Goal: Transaction & Acquisition: Download file/media

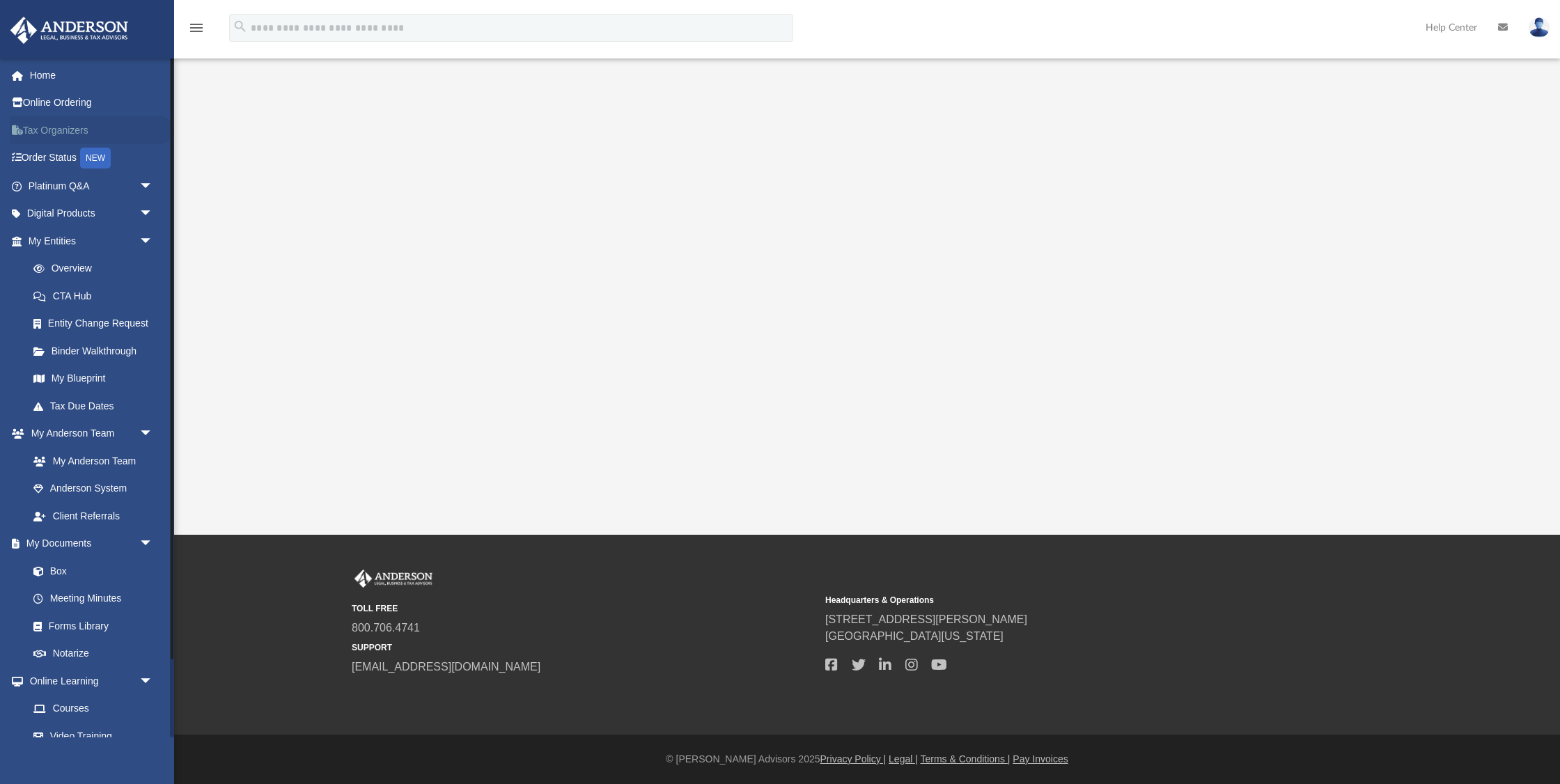
click at [88, 129] on link "Tax Organizers" at bounding box center [91, 130] width 164 height 28
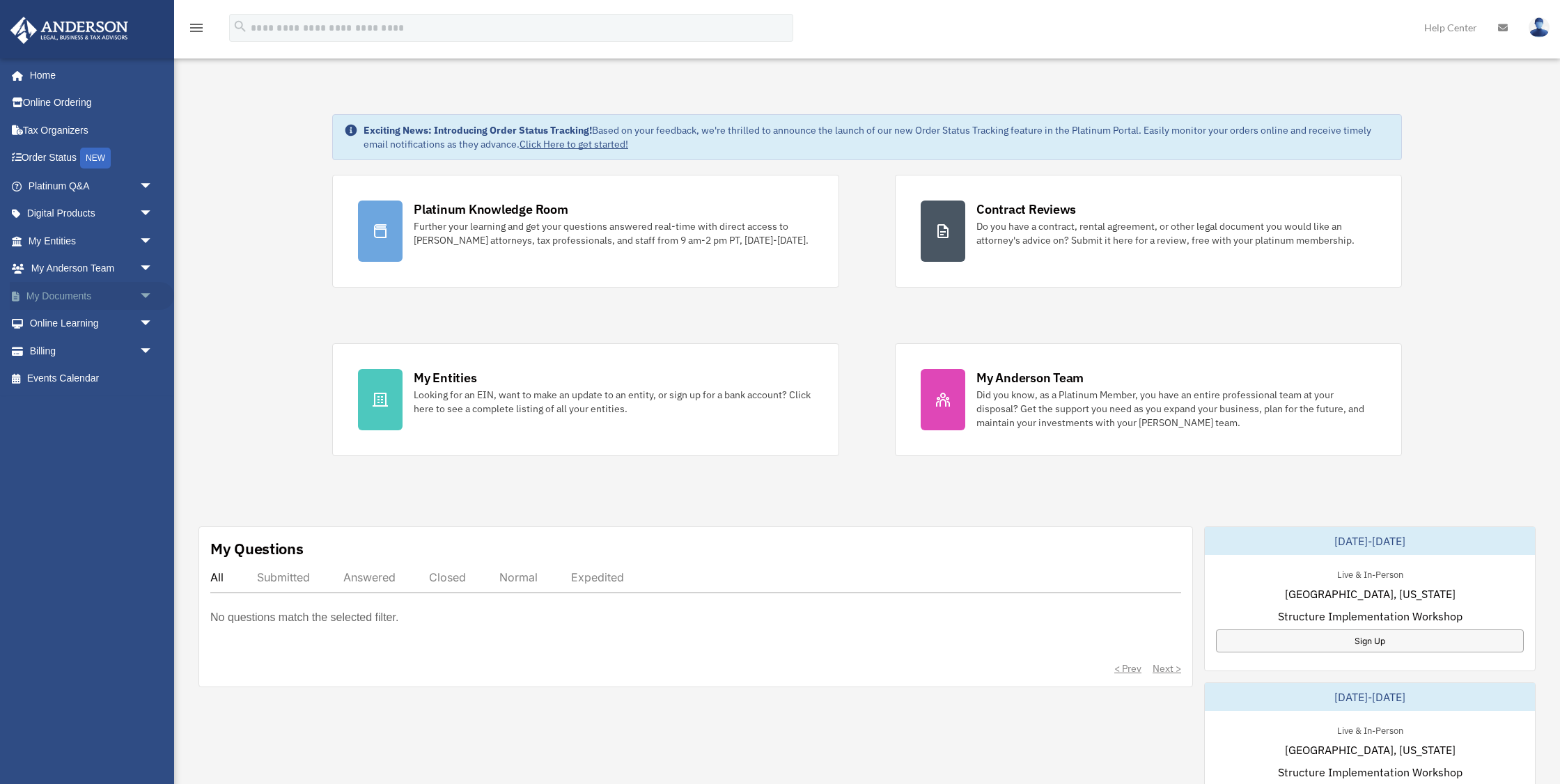
click at [147, 289] on span "arrow_drop_down" at bounding box center [153, 296] width 28 height 29
click at [99, 319] on link "Box" at bounding box center [96, 324] width 155 height 28
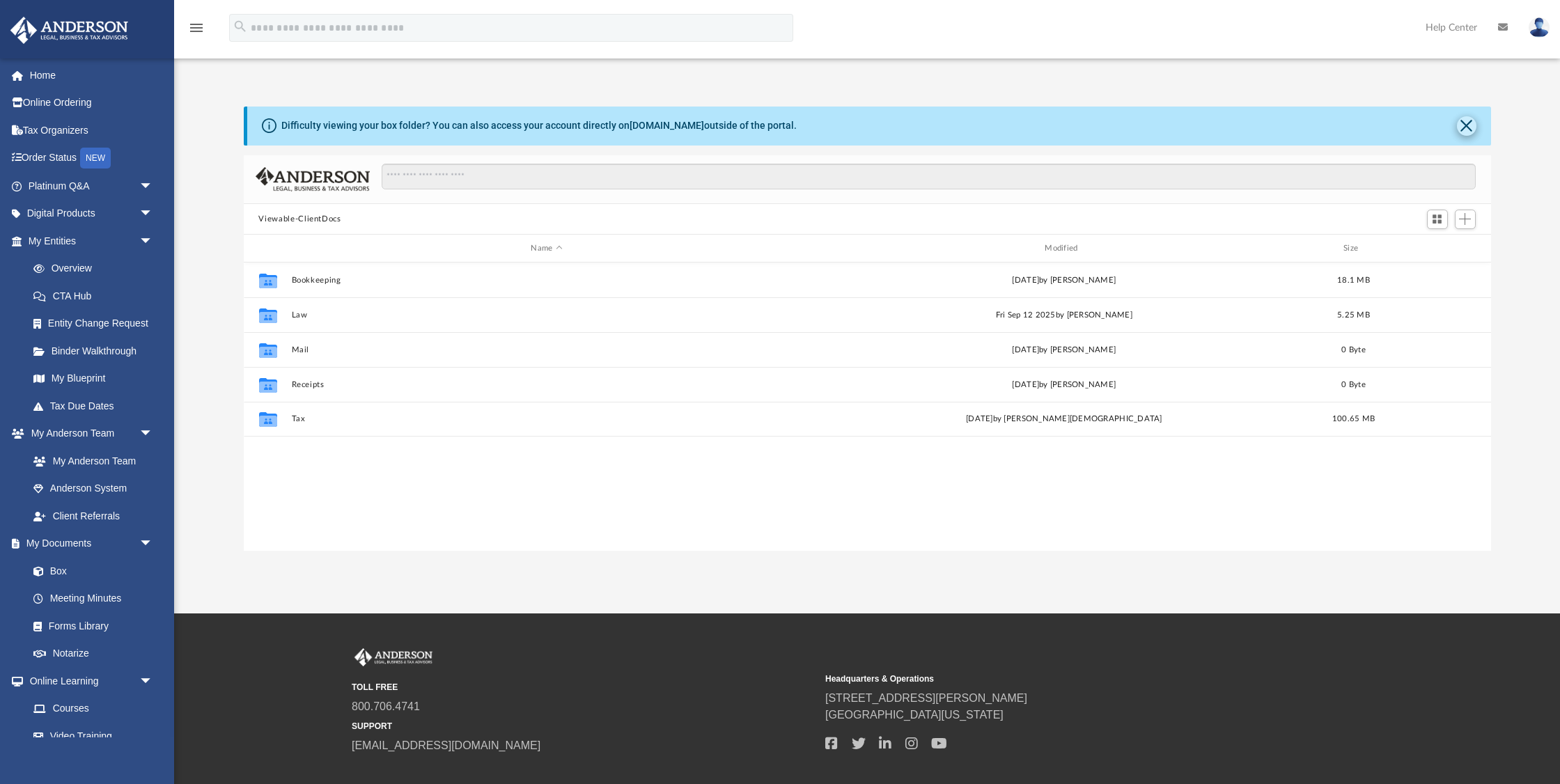
scroll to position [317, 1248]
click at [1458, 127] on button "Close" at bounding box center [1467, 126] width 19 height 19
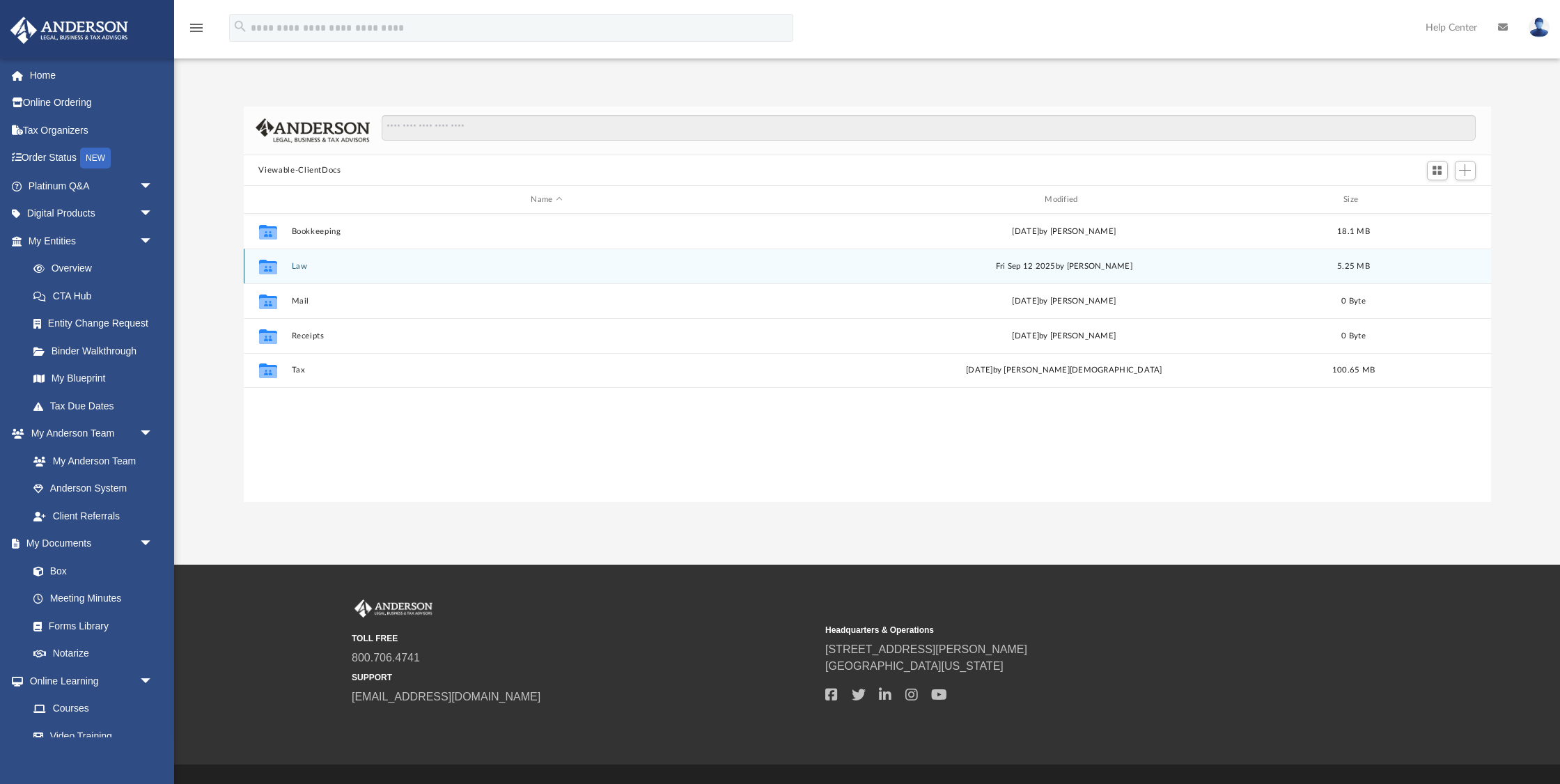
click at [295, 268] on button "Law" at bounding box center [547, 266] width 511 height 9
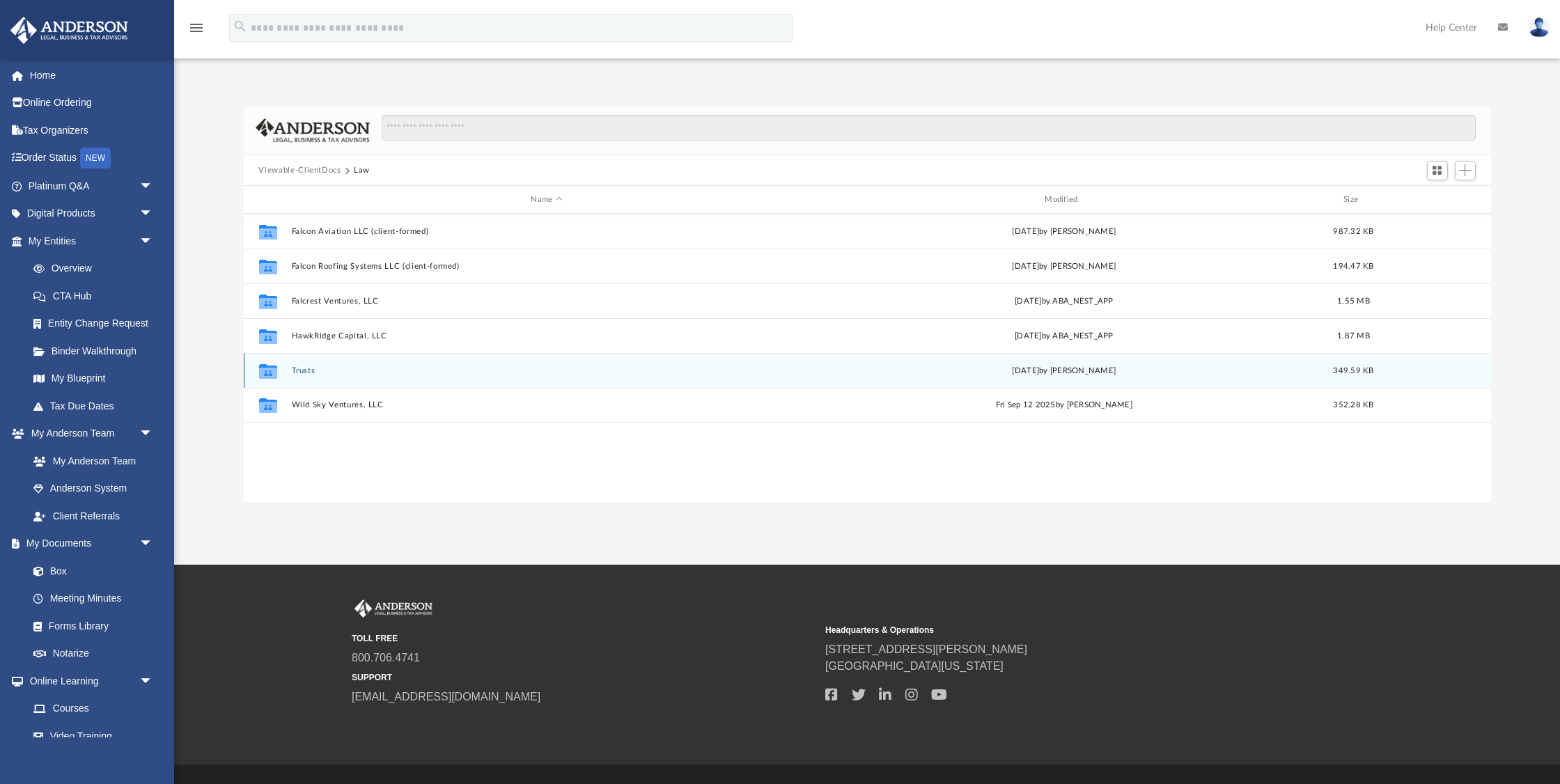
click at [303, 367] on button "Trusts" at bounding box center [547, 371] width 511 height 9
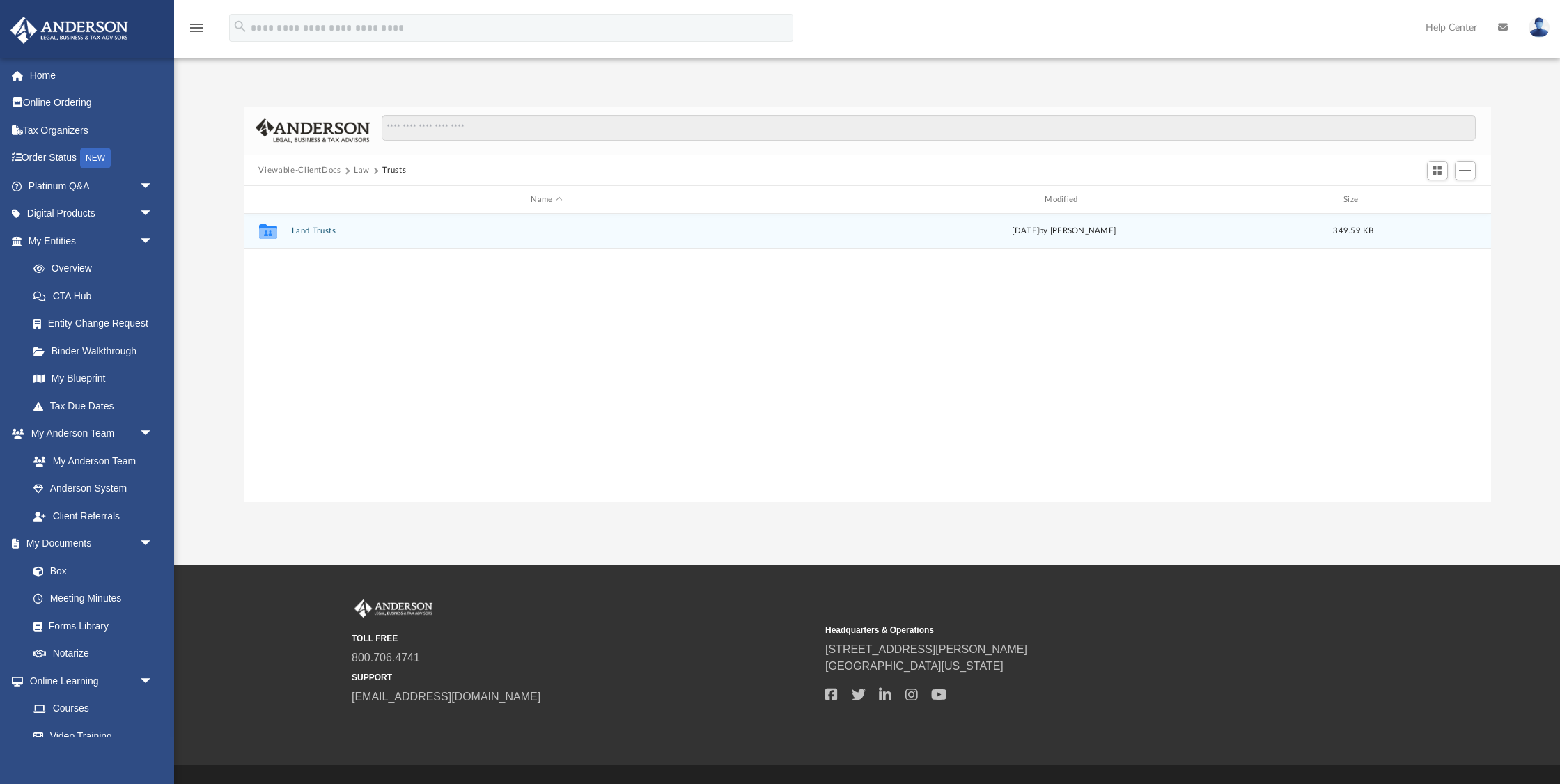
click at [300, 227] on button "Land Trusts" at bounding box center [547, 231] width 511 height 9
click at [382, 235] on button "Land Trust - Old Hwy 76 Trust" at bounding box center [547, 231] width 511 height 9
click at [351, 233] on button "Old Hwy 76 Trust.pdf" at bounding box center [547, 231] width 511 height 9
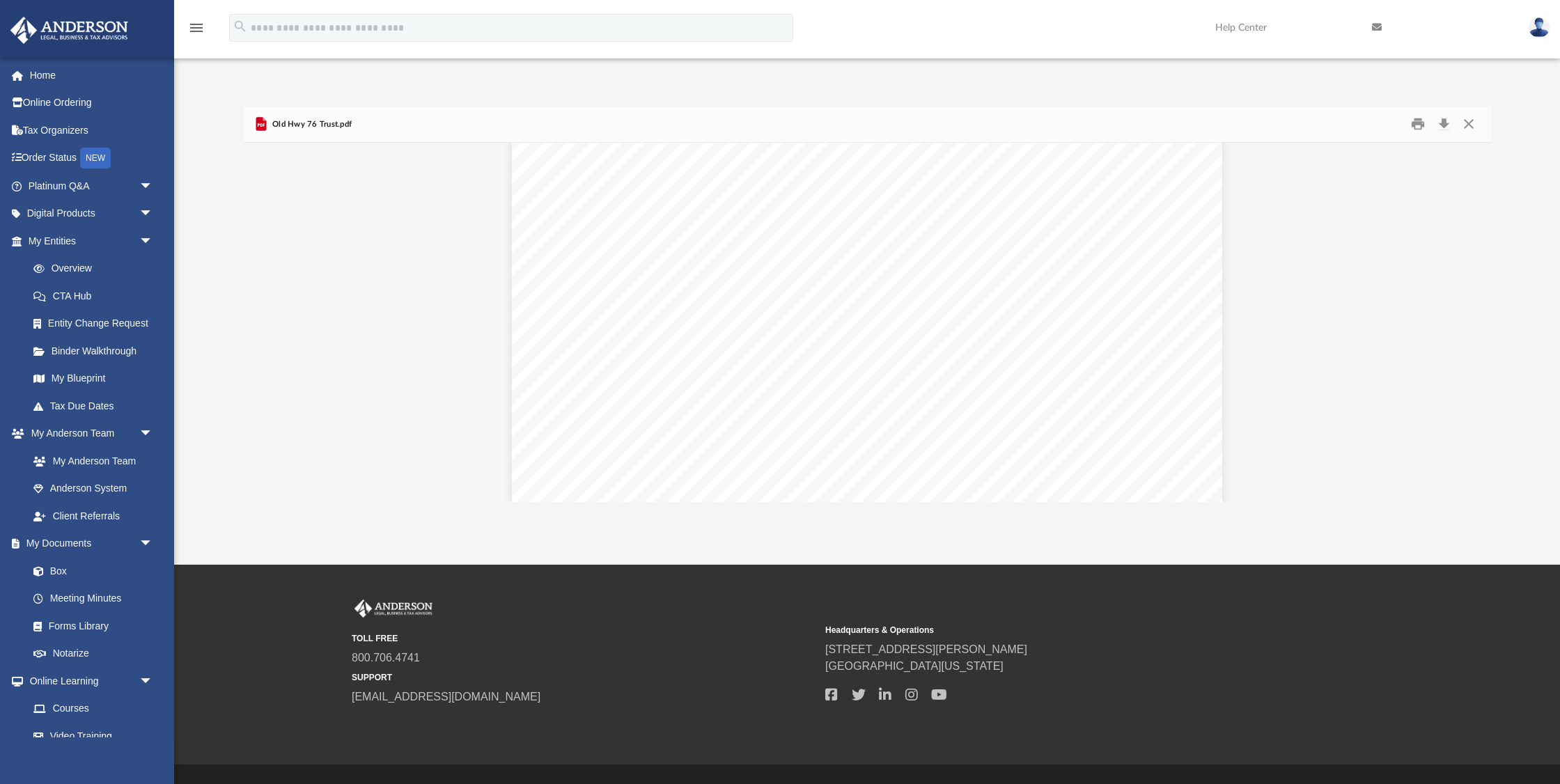
scroll to position [3777, 0]
